Goal: Check status: Check status

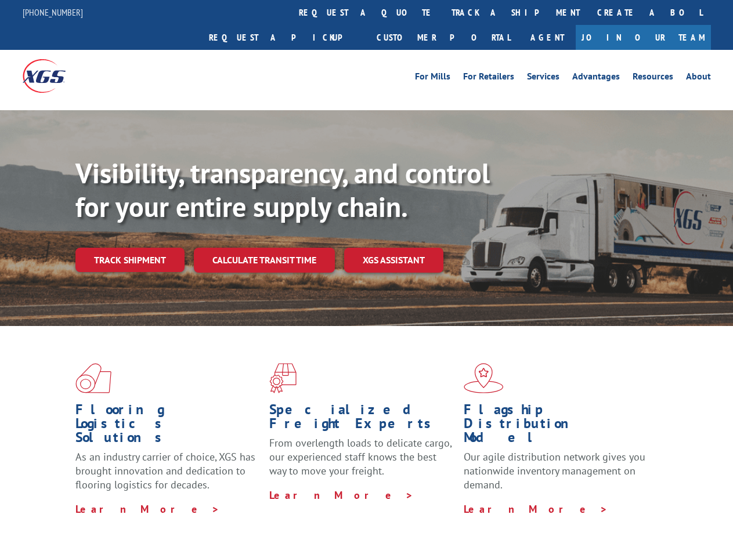
click at [366, 273] on div "Visibility, transparency, and control for your entire supply chain. Track shipm…" at bounding box center [403, 238] width 657 height 162
click at [443, 12] on link "track a shipment" at bounding box center [516, 12] width 146 height 25
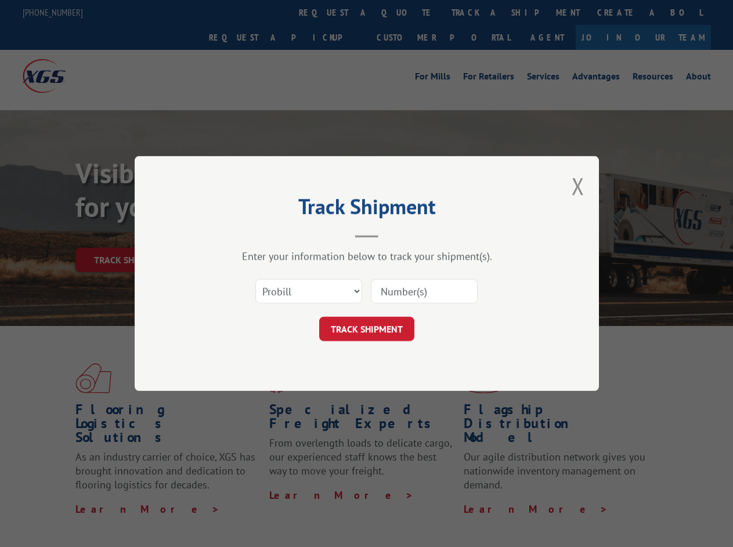
click at [405, 12] on div "Track Shipment Enter your information below to track your shipment(s). Select c…" at bounding box center [366, 273] width 733 height 547
click at [477, 12] on div "Track Shipment Enter your information below to track your shipment(s). Select c…" at bounding box center [366, 273] width 733 height 547
click at [129, 234] on div "Track Shipment Enter your information below to track your shipment(s). Select c…" at bounding box center [366, 273] width 733 height 547
click at [263, 234] on header "Track Shipment" at bounding box center [367, 217] width 348 height 39
click at [394, 234] on header "Track Shipment" at bounding box center [367, 217] width 348 height 39
